Goal: Information Seeking & Learning: Learn about a topic

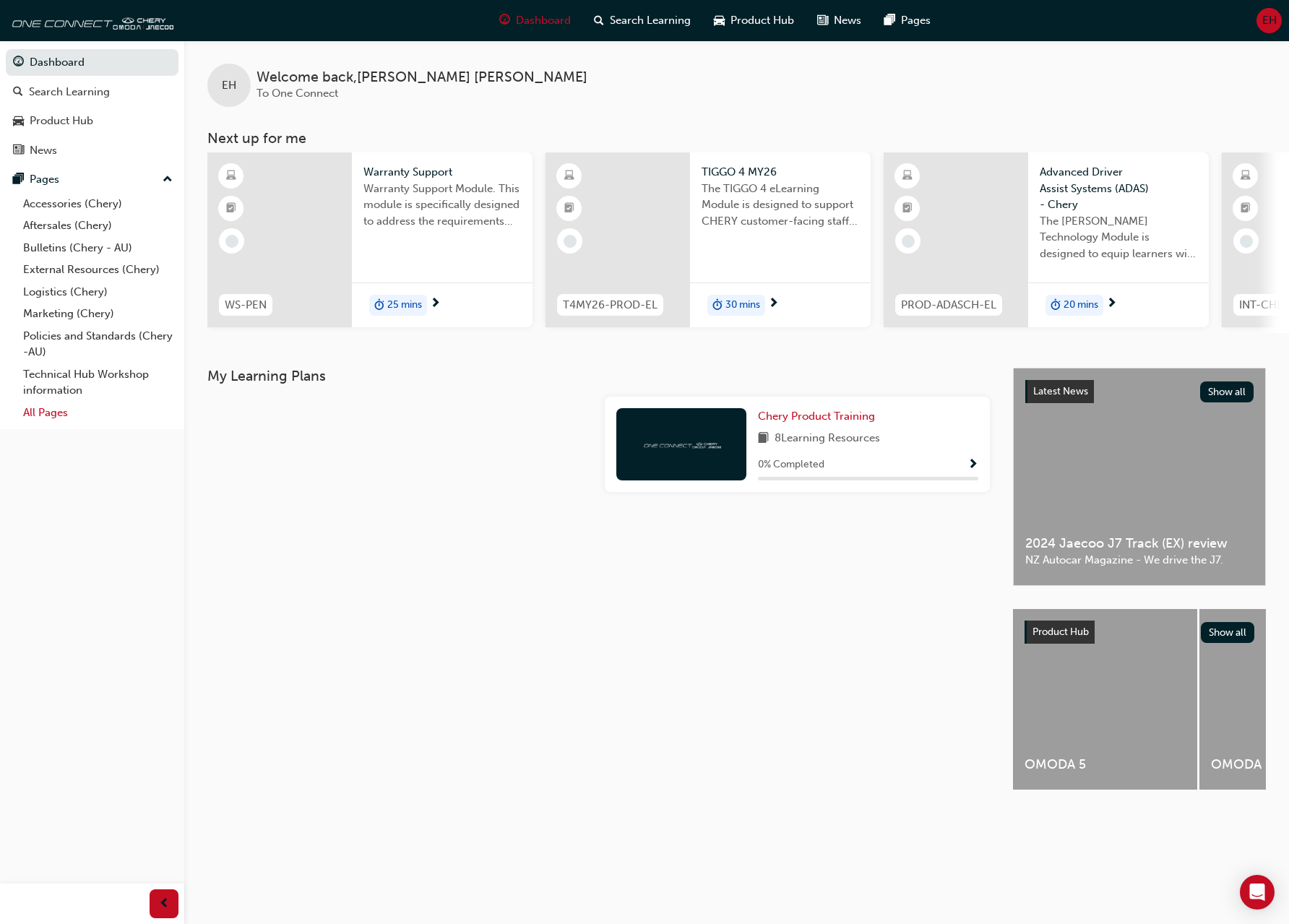
click at [61, 416] on link "All Pages" at bounding box center [97, 412] width 161 height 22
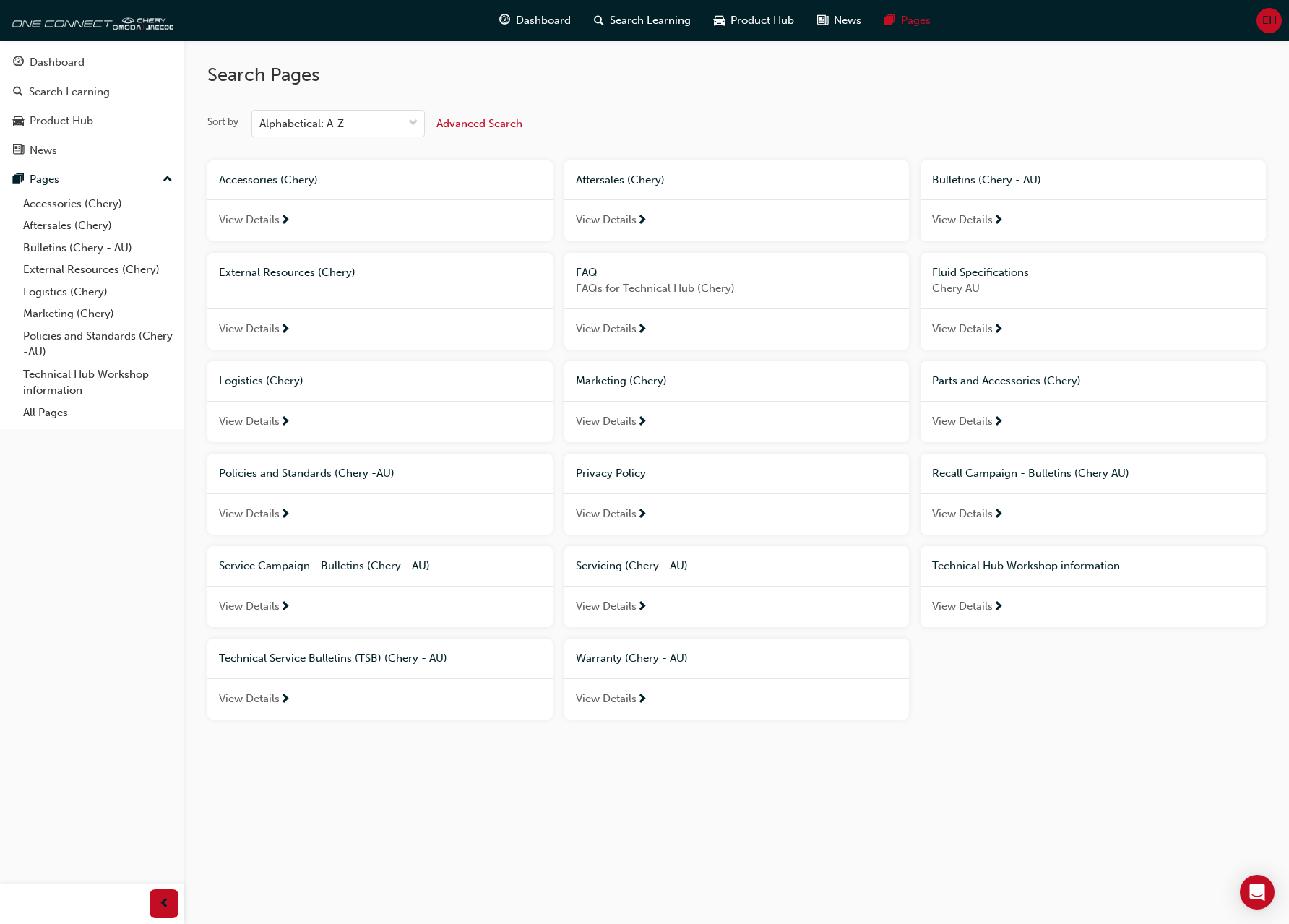
click at [246, 608] on span "View Details" at bounding box center [249, 606] width 61 height 16
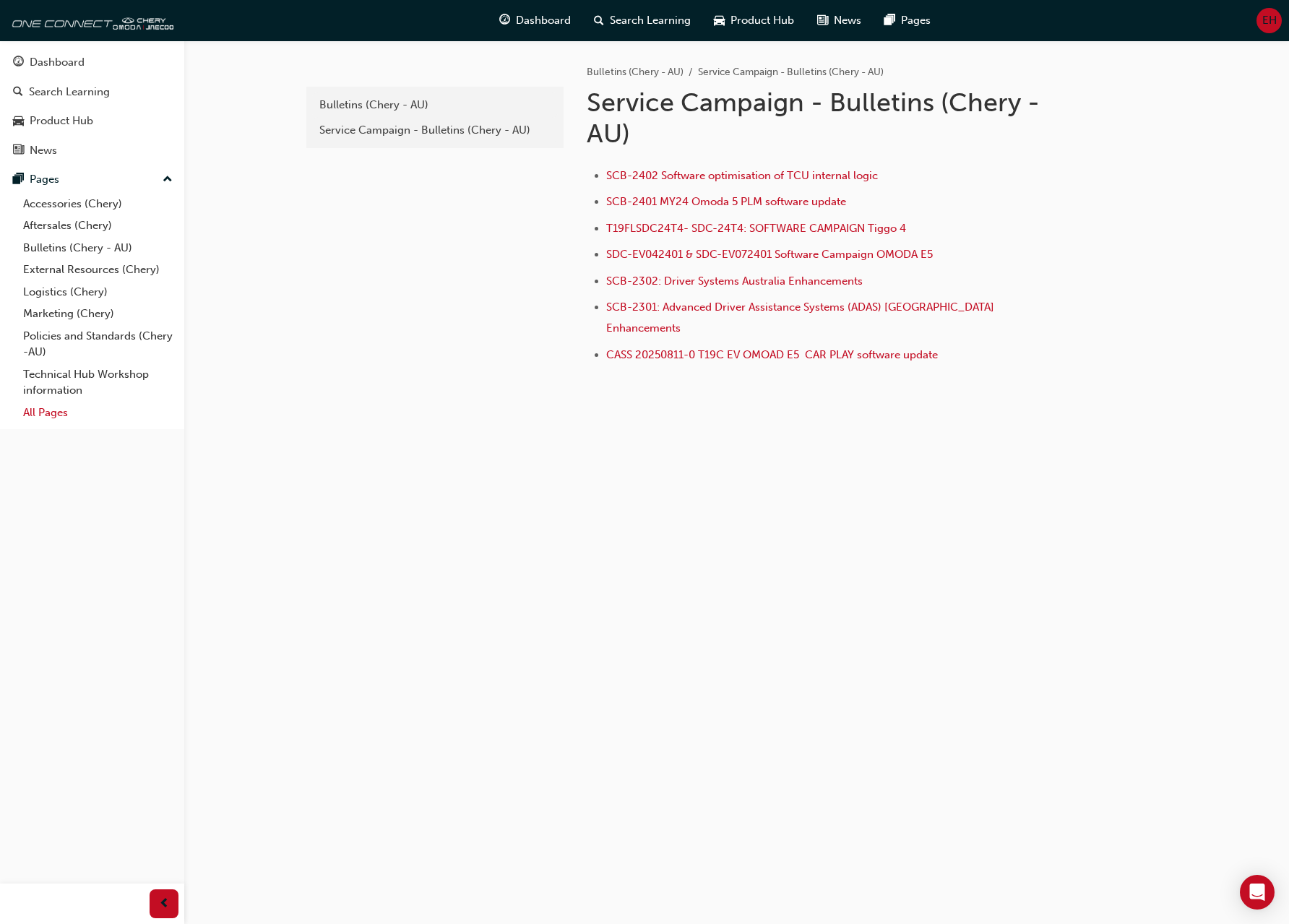
click at [50, 413] on link "All Pages" at bounding box center [97, 412] width 161 height 22
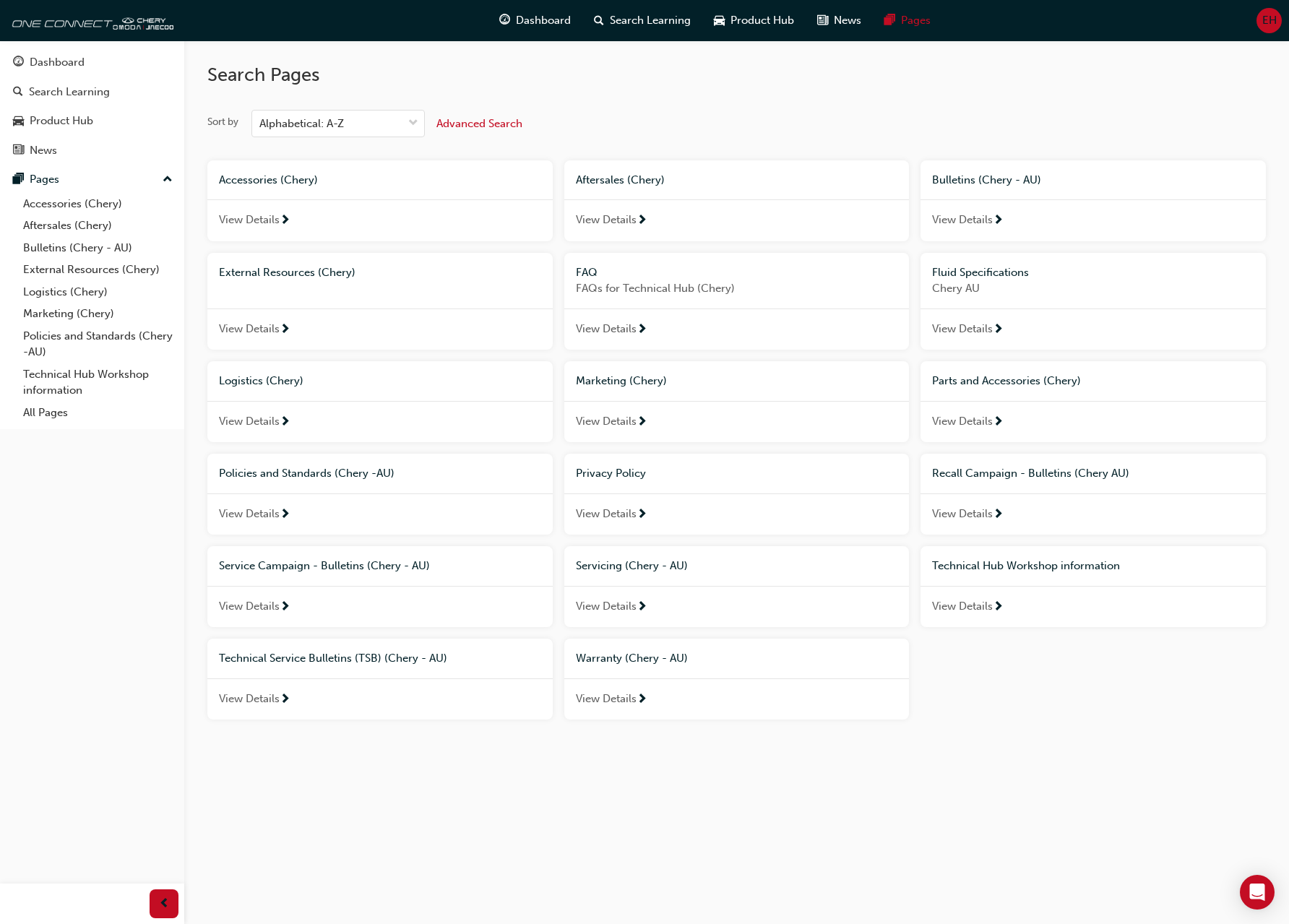
click at [956, 511] on span "View Details" at bounding box center [962, 513] width 61 height 16
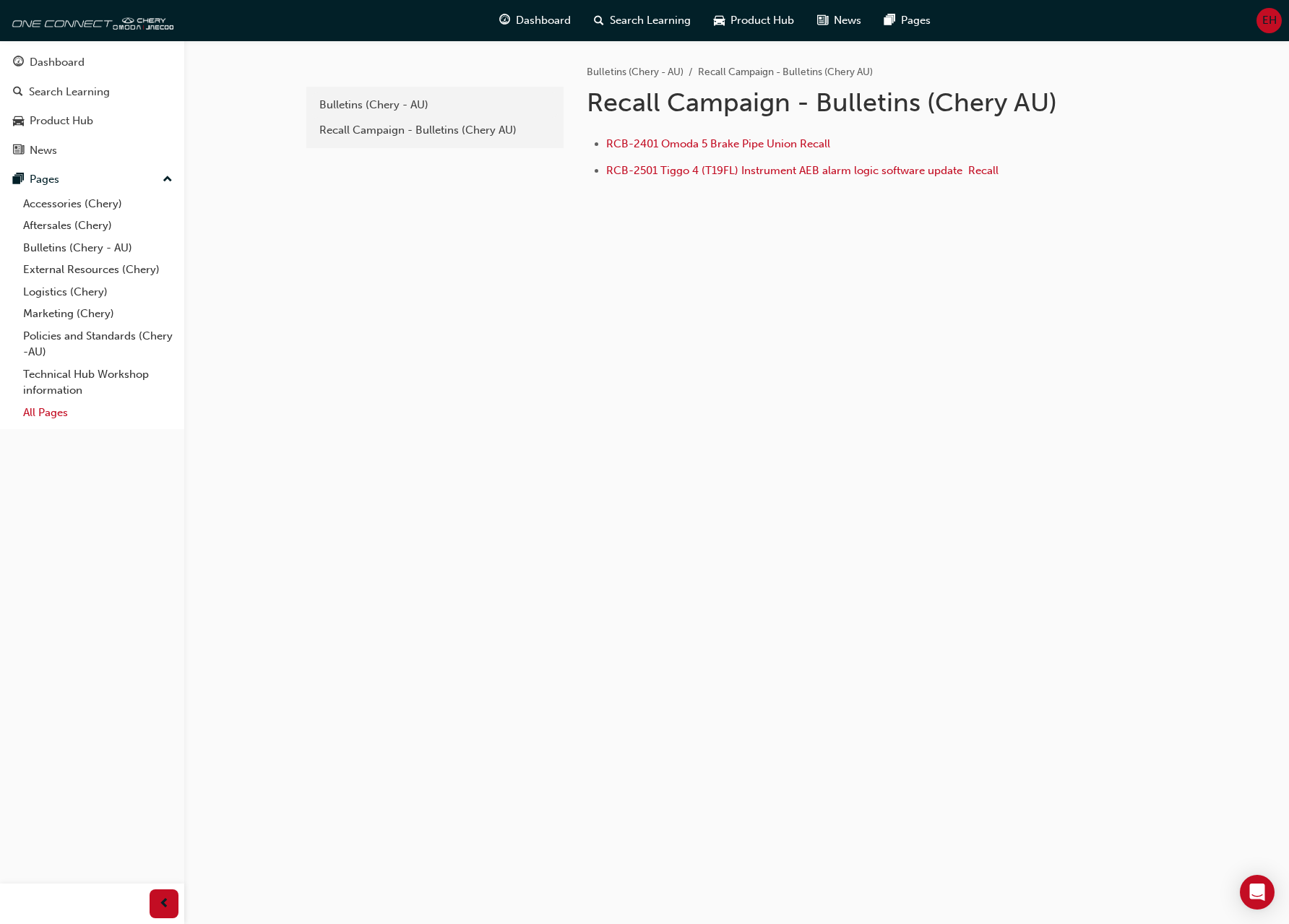
click at [62, 409] on link "All Pages" at bounding box center [97, 412] width 161 height 22
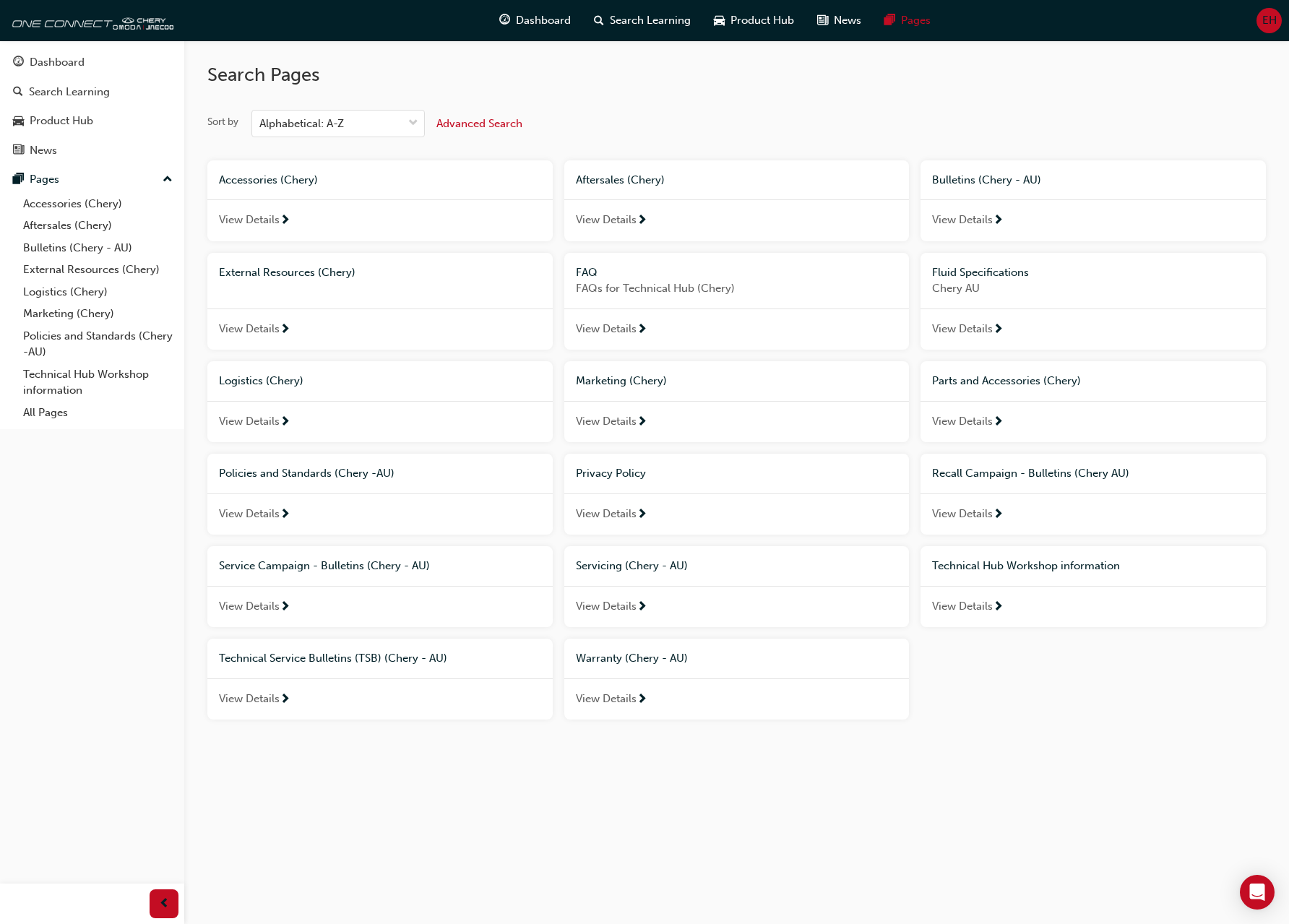
click at [274, 700] on span "View Details" at bounding box center [249, 698] width 61 height 16
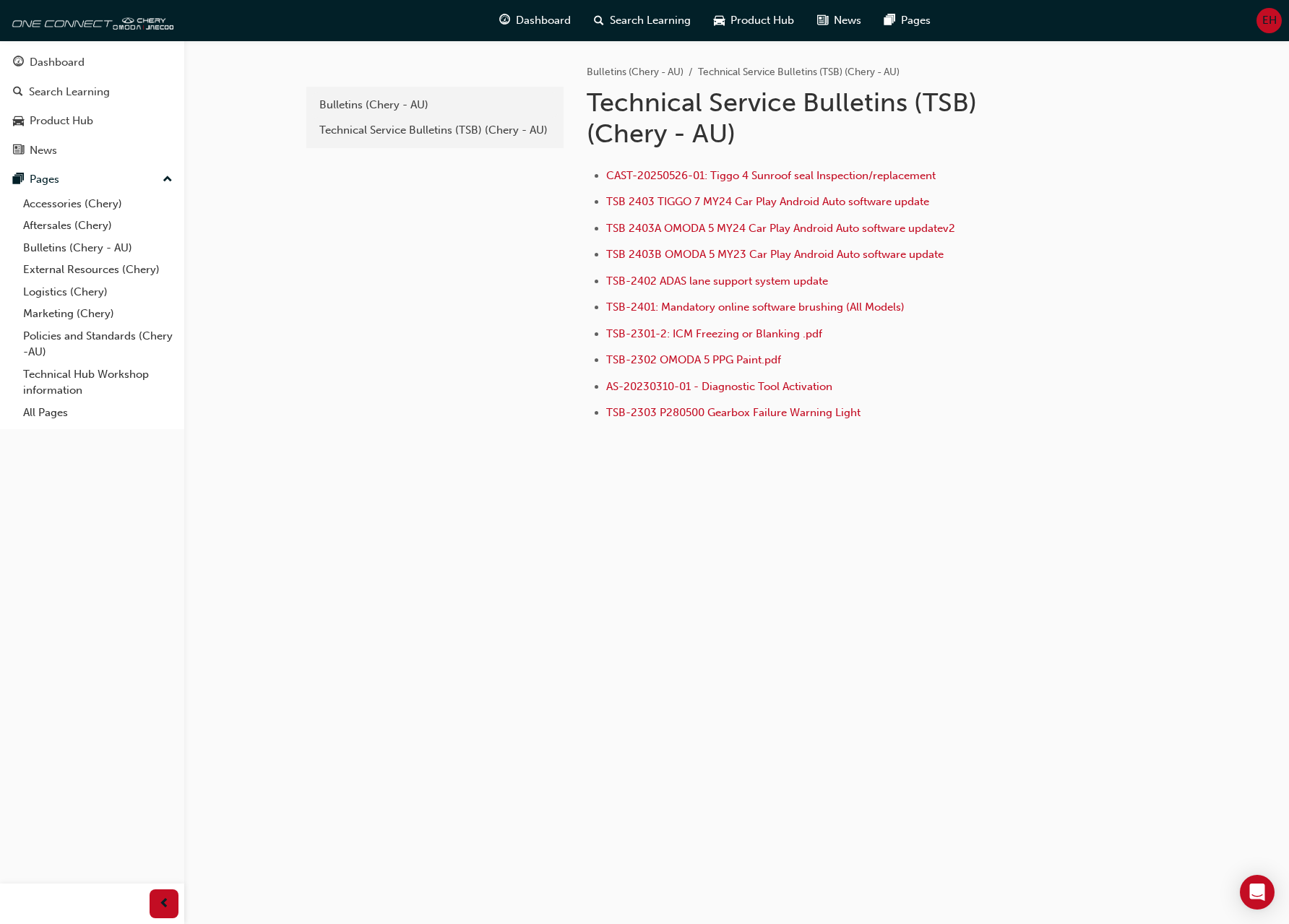
click at [63, 430] on div "Dashboard Search Learning Product Hub News Pages Pages Accessories (Chery) Afte…" at bounding box center [92, 444] width 184 height 887
click at [44, 418] on link "All Pages" at bounding box center [97, 412] width 161 height 22
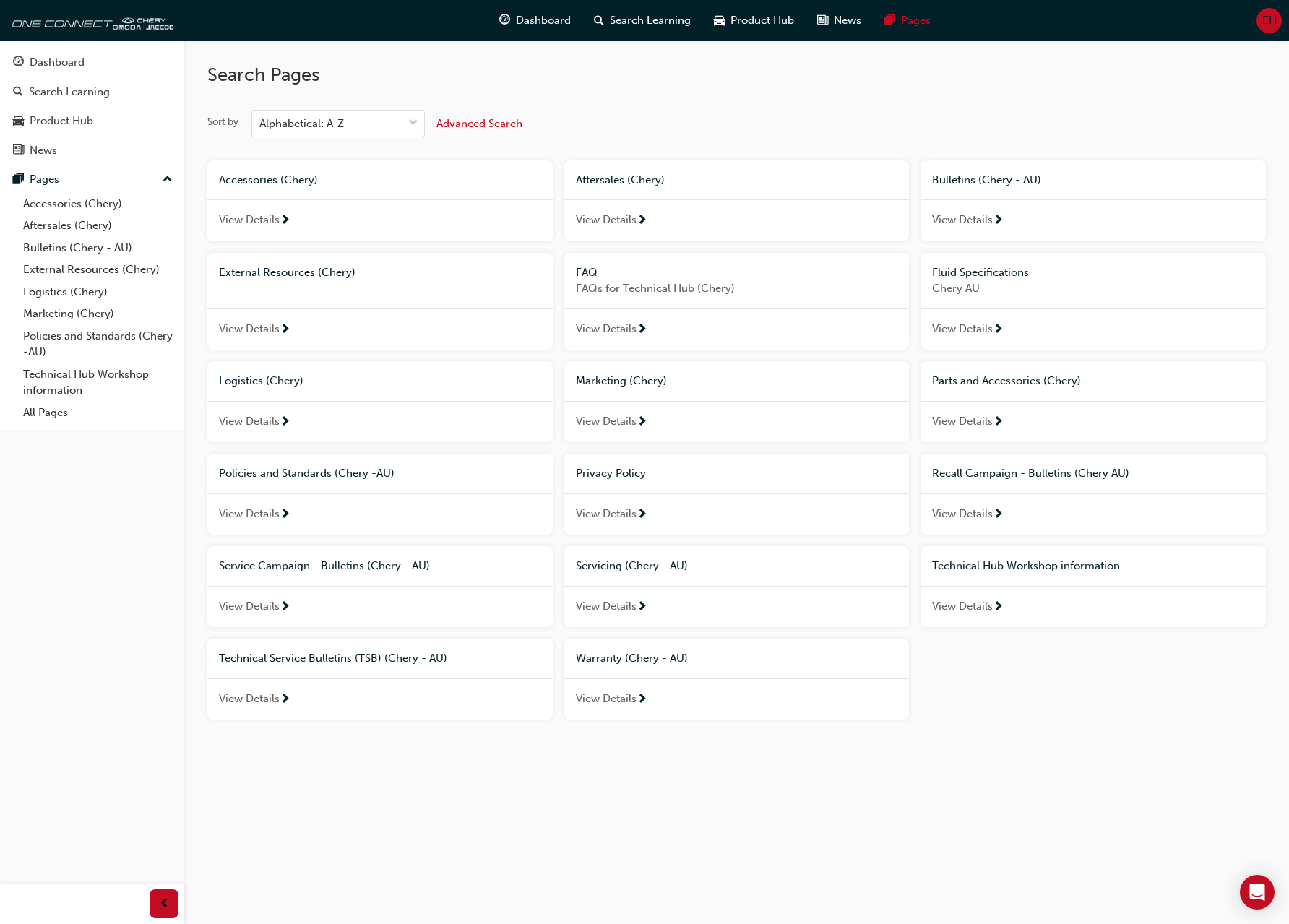
click at [255, 611] on span "View Details" at bounding box center [249, 606] width 61 height 16
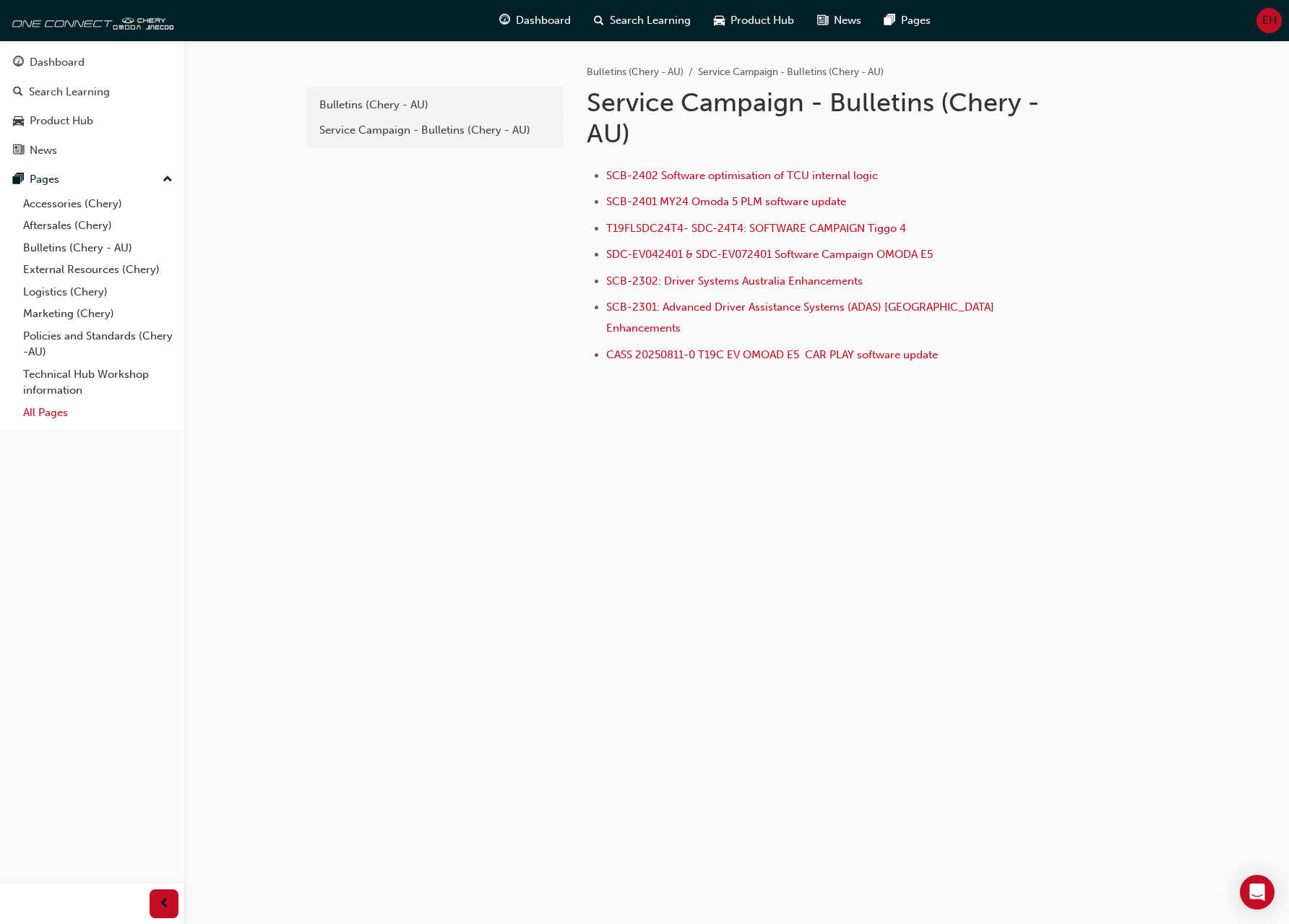
click at [65, 412] on link "All Pages" at bounding box center [97, 412] width 161 height 22
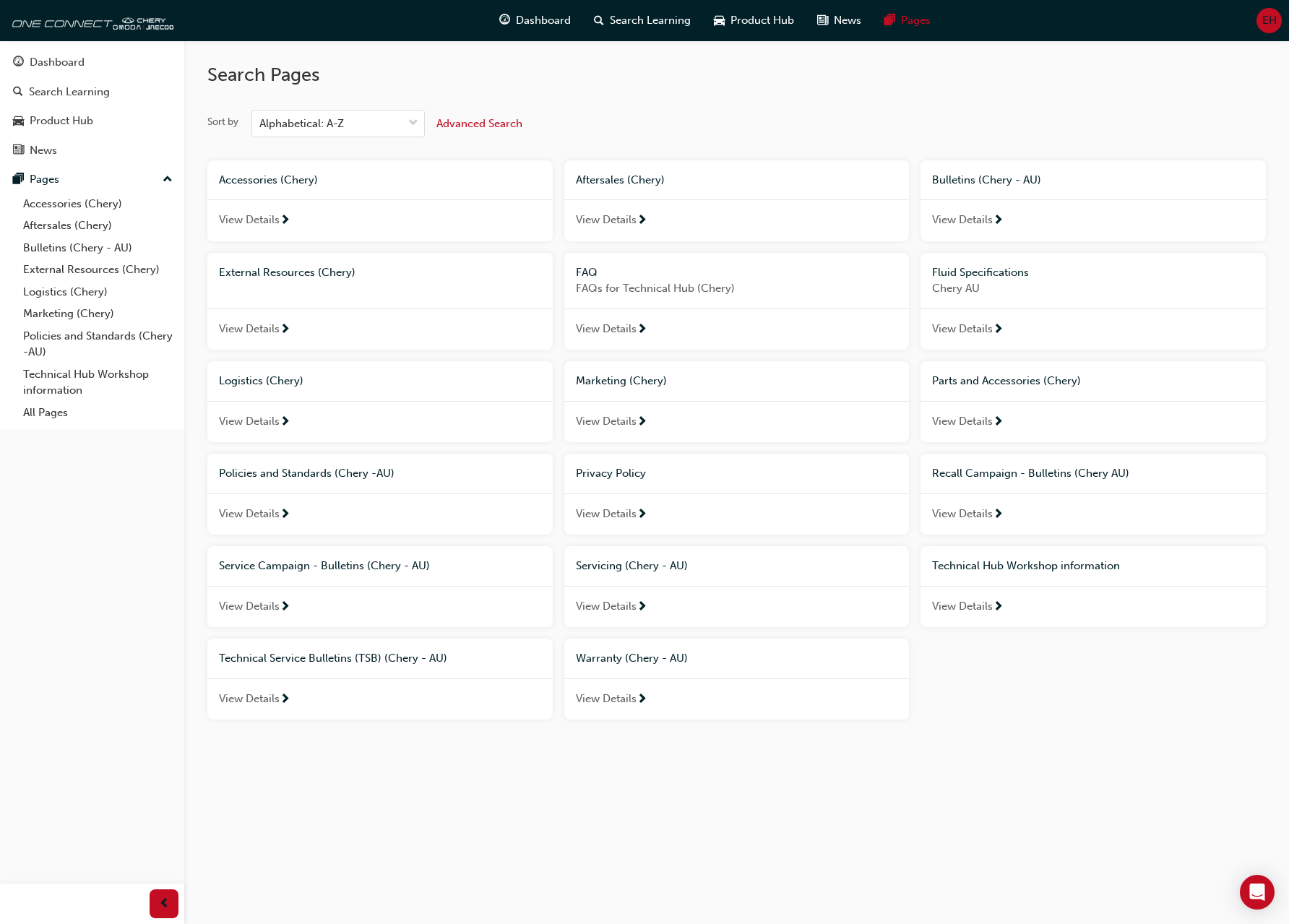
click at [633, 705] on span "View Details" at bounding box center [606, 698] width 61 height 16
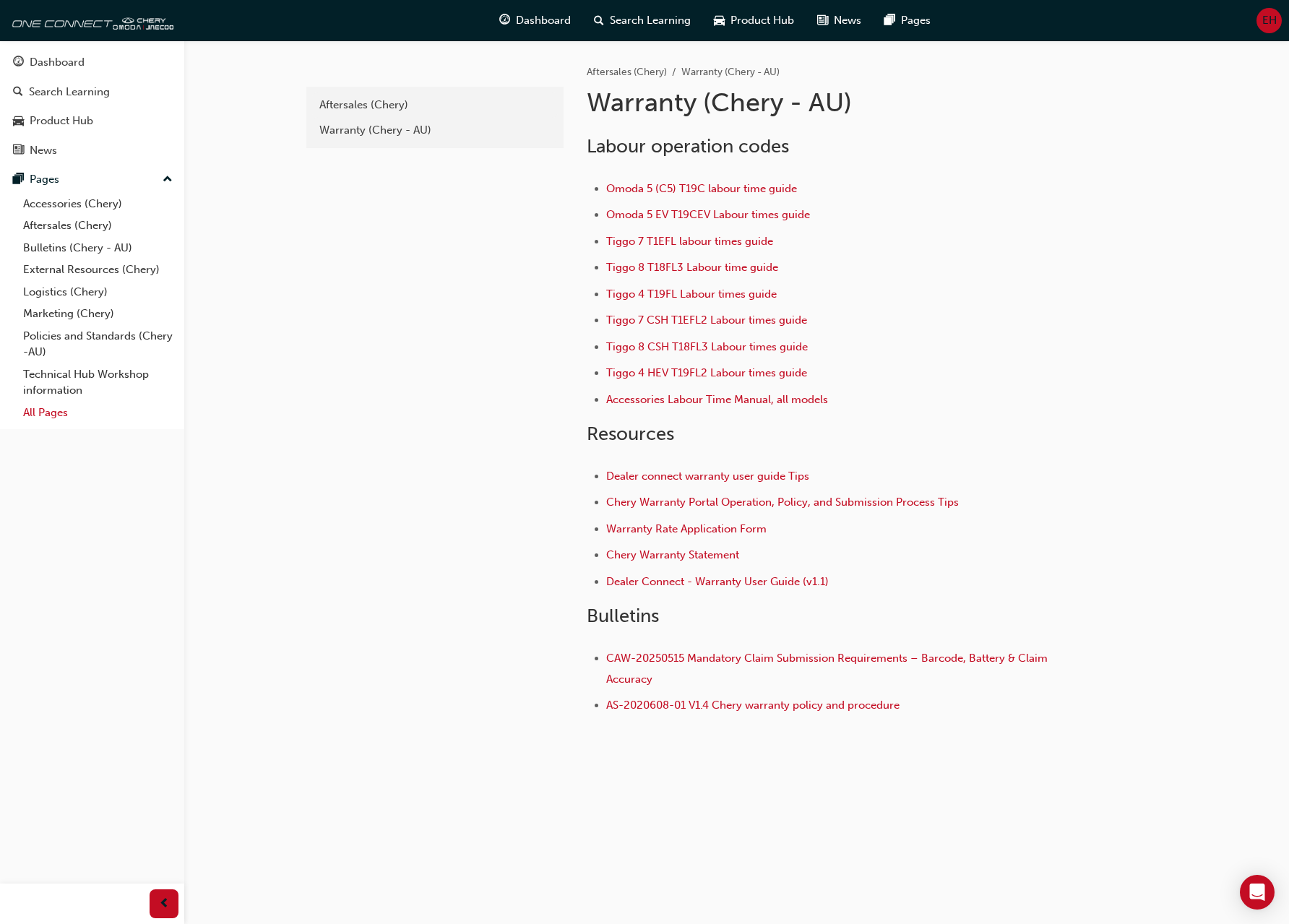
click at [58, 410] on link "All Pages" at bounding box center [97, 412] width 161 height 22
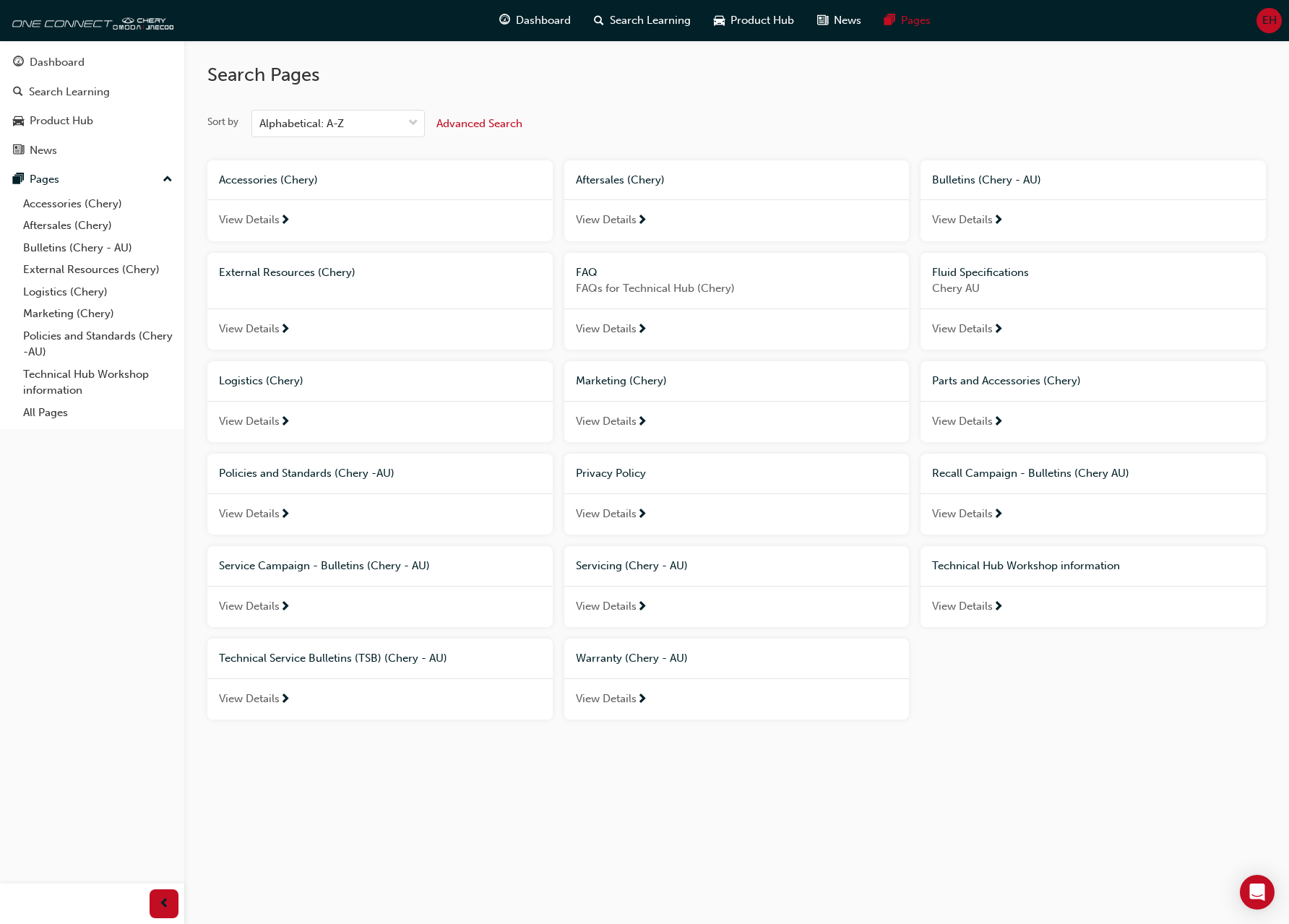
click at [962, 518] on span "View Details" at bounding box center [962, 513] width 61 height 16
